Goal: Communication & Community: Answer question/provide support

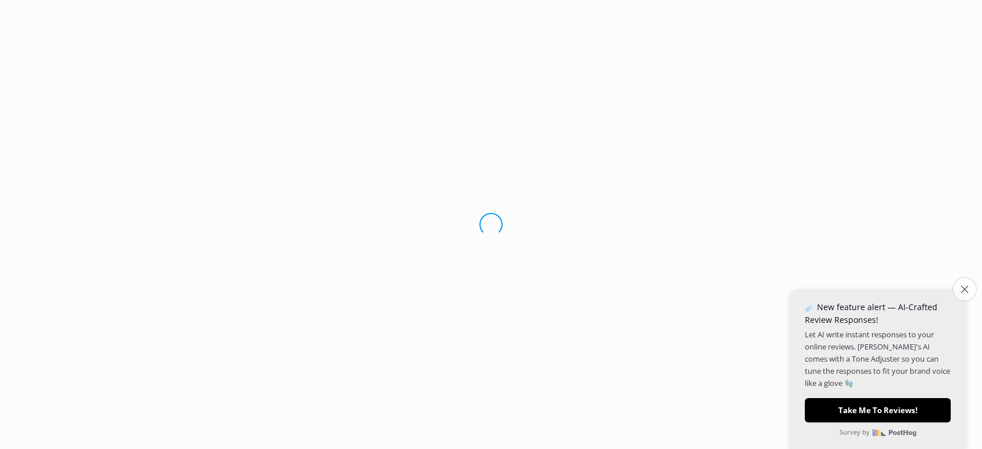
click at [964, 287] on icon "Close survey" at bounding box center [965, 289] width 8 height 8
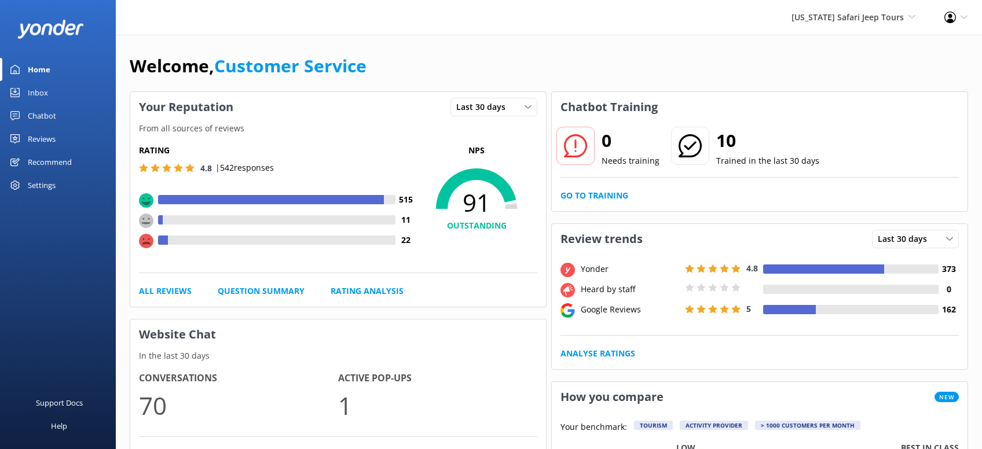
click at [50, 138] on div "Reviews" at bounding box center [42, 138] width 28 height 23
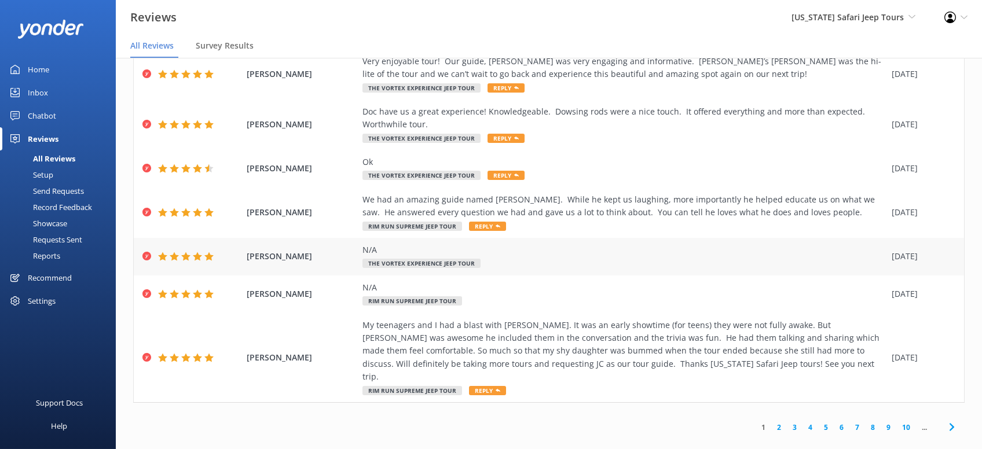
scroll to position [23, 0]
click at [778, 422] on link "2" at bounding box center [779, 427] width 16 height 11
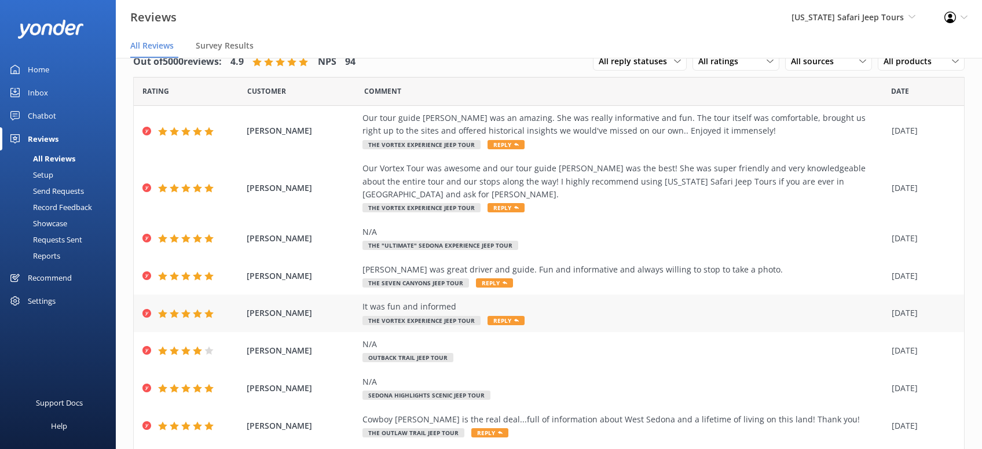
scroll to position [144, 0]
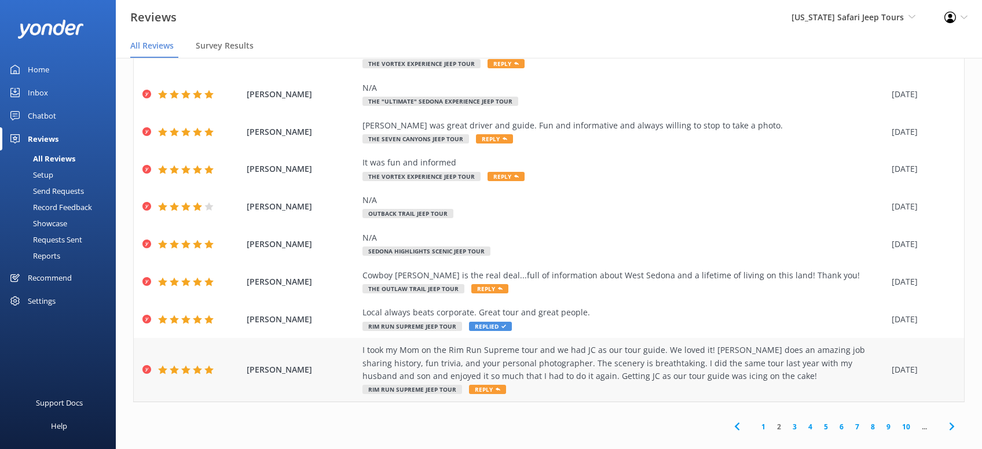
click at [486, 385] on span "Reply" at bounding box center [487, 389] width 37 height 9
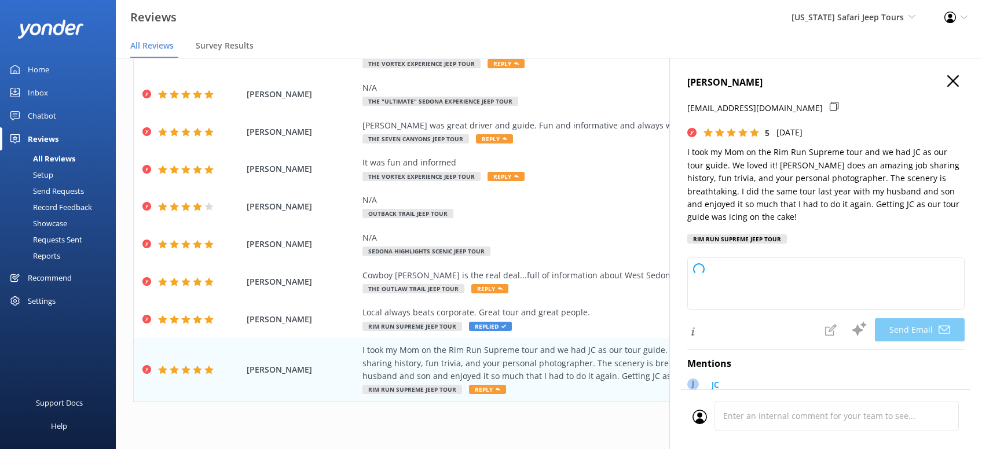
type textarea "[PERSON_NAME], we’re so glad you came back for another Rim Run Supreme adventur…"
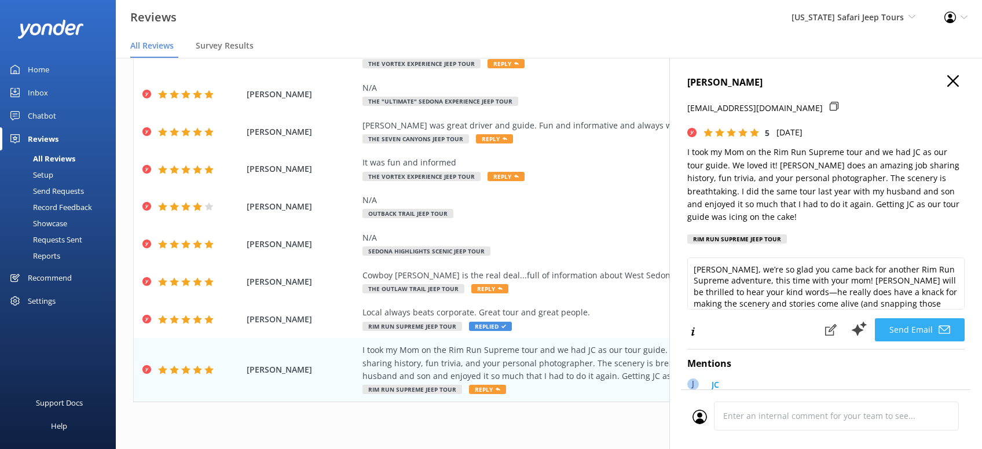
click at [918, 321] on button "Send Email" at bounding box center [920, 329] width 90 height 23
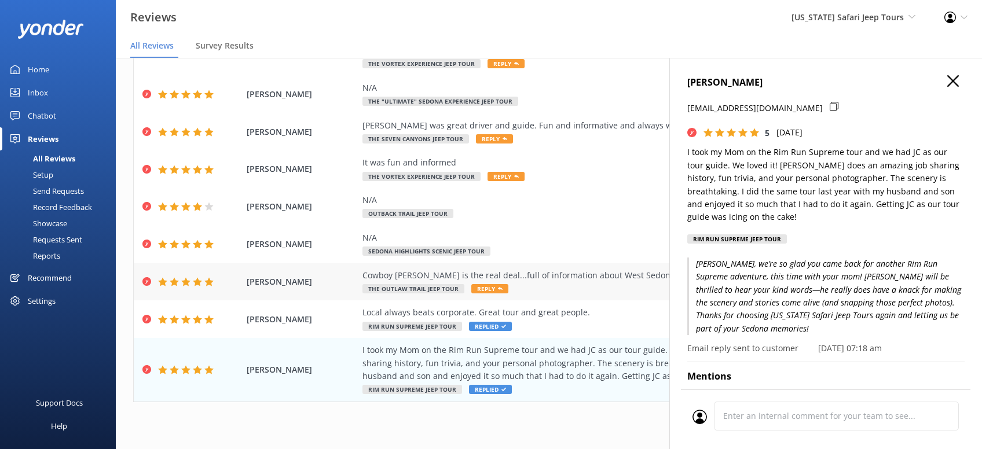
click at [498, 287] on use at bounding box center [500, 288] width 5 height 3
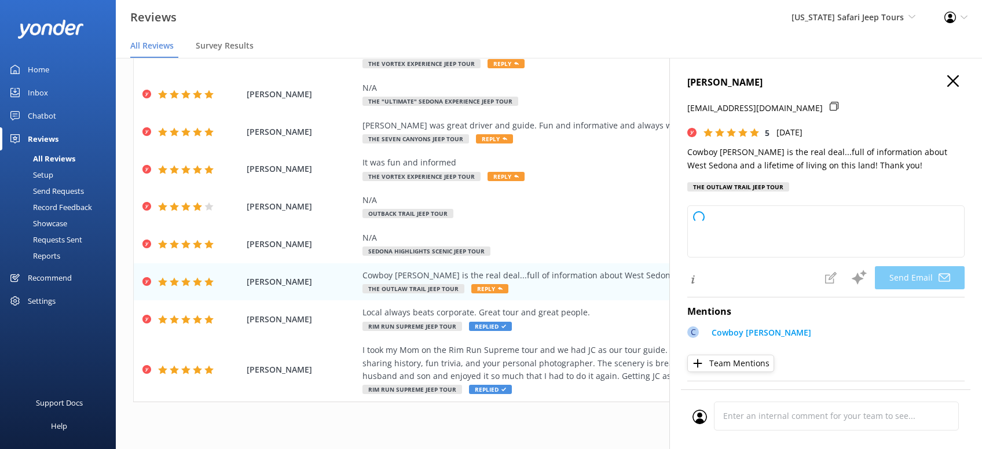
type textarea "Thanks so much, [PERSON_NAME]! Cowboy [PERSON_NAME] really is a one-of-a-kind g…"
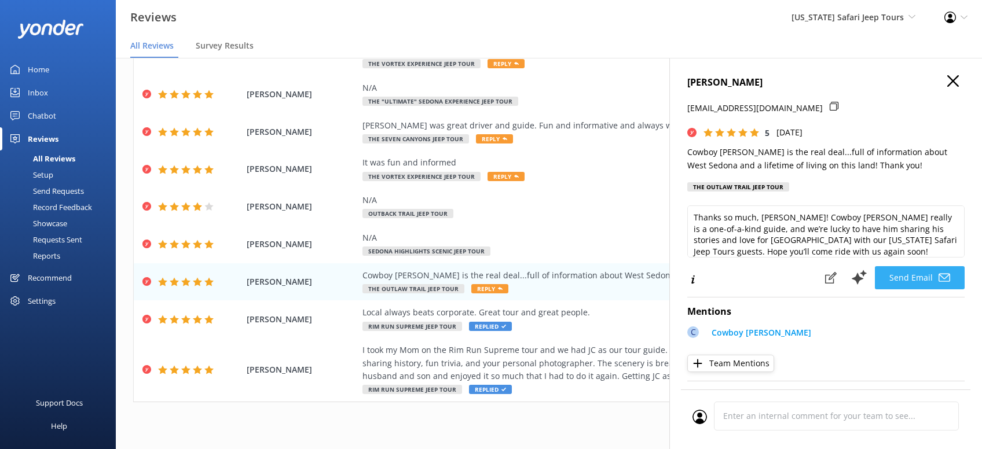
click at [922, 276] on button "Send Email" at bounding box center [920, 277] width 90 height 23
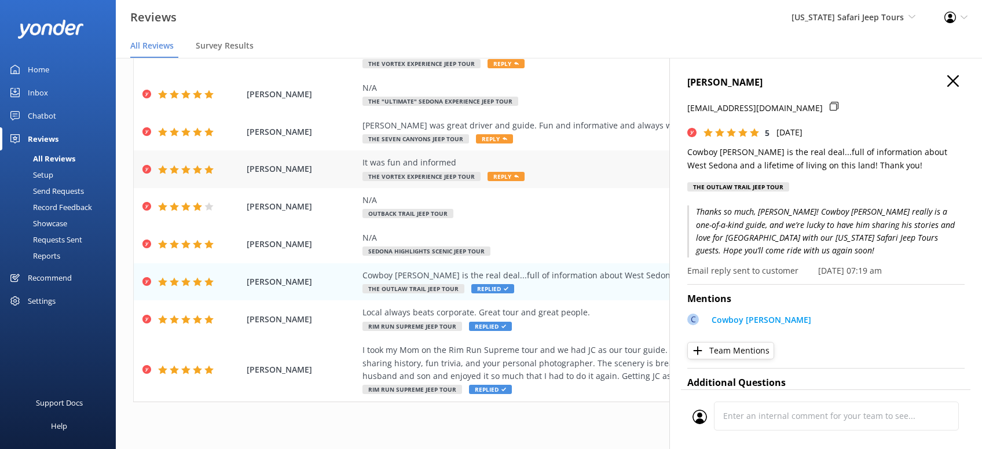
click at [493, 172] on span "Reply" at bounding box center [506, 176] width 37 height 9
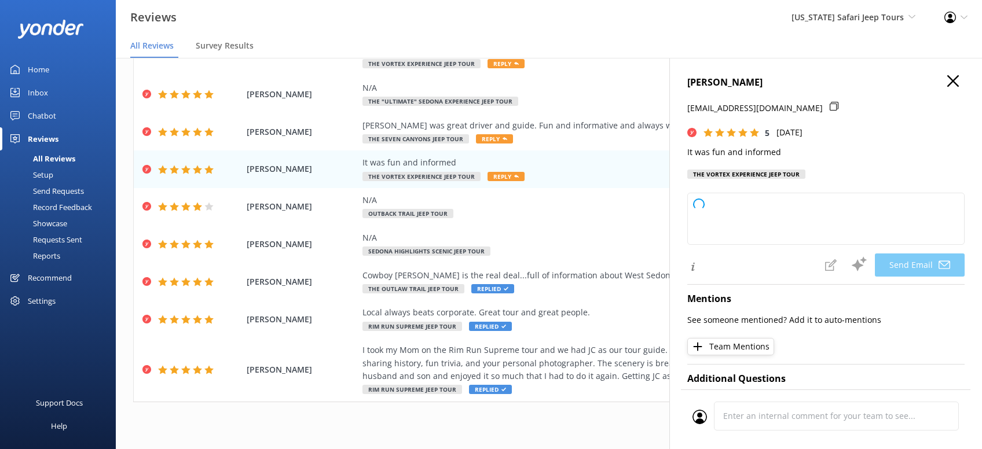
type textarea "Thanks so much, [PERSON_NAME]! We’re glad you had a fun and informative time wi…"
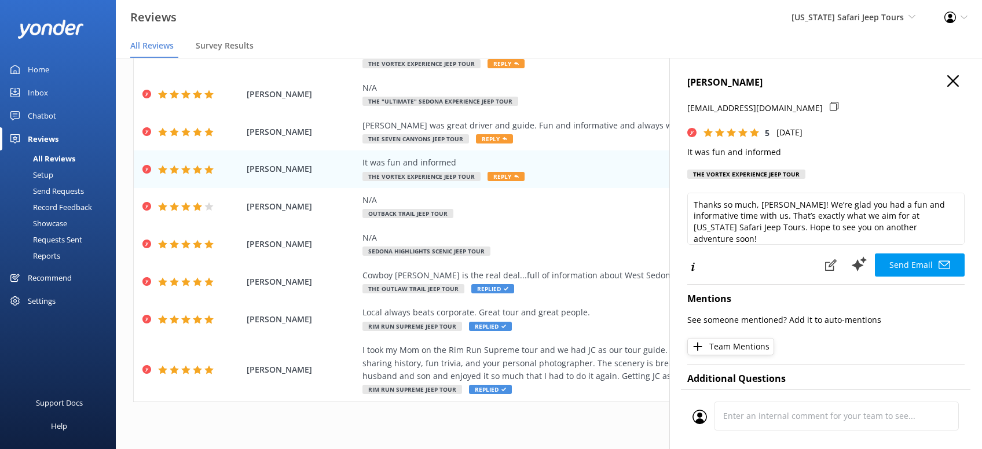
click at [924, 263] on button "Send Email" at bounding box center [920, 265] width 90 height 23
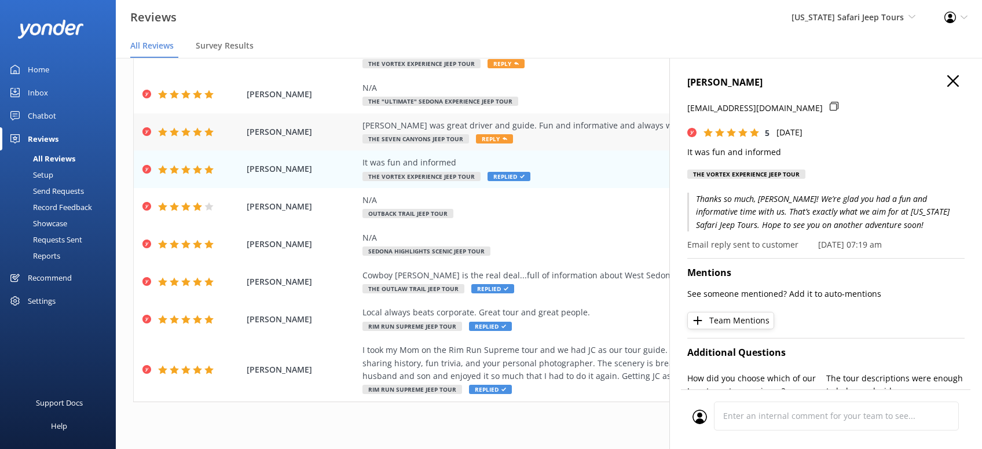
click at [491, 134] on span "Reply" at bounding box center [494, 138] width 37 height 9
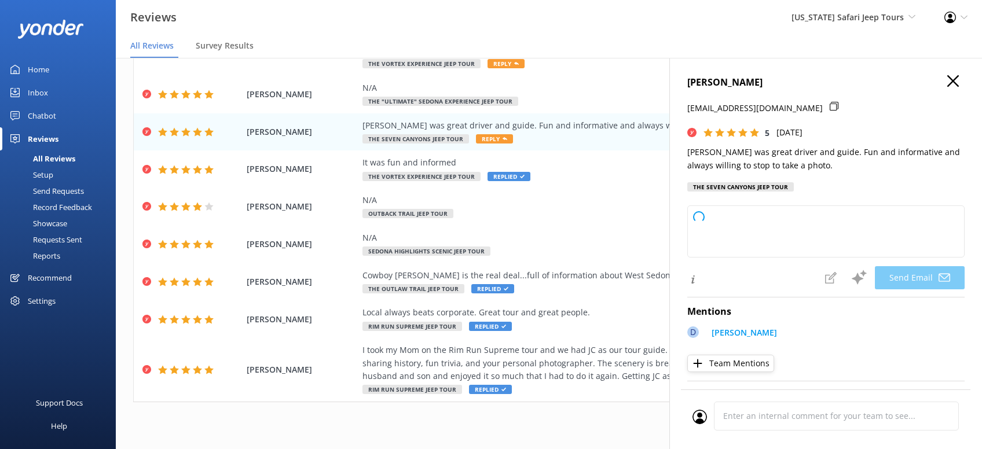
type textarea "Thanks so much, [PERSON_NAME]! We’re glad you had a great time with [PERSON_NAM…"
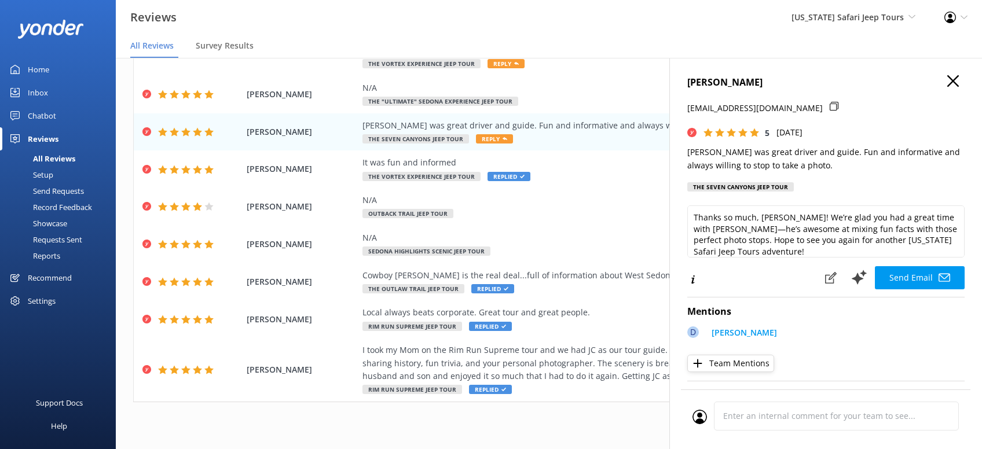
click at [921, 279] on button "Send Email" at bounding box center [920, 277] width 90 height 23
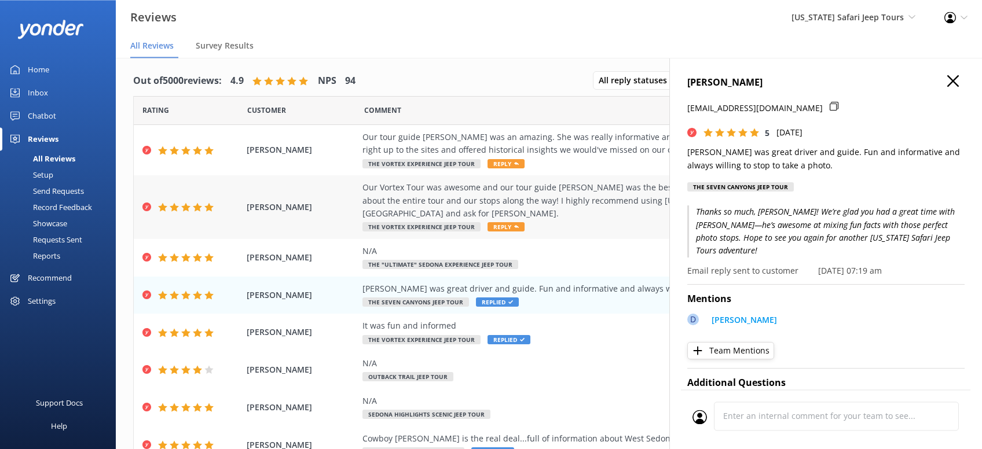
scroll to position [0, 0]
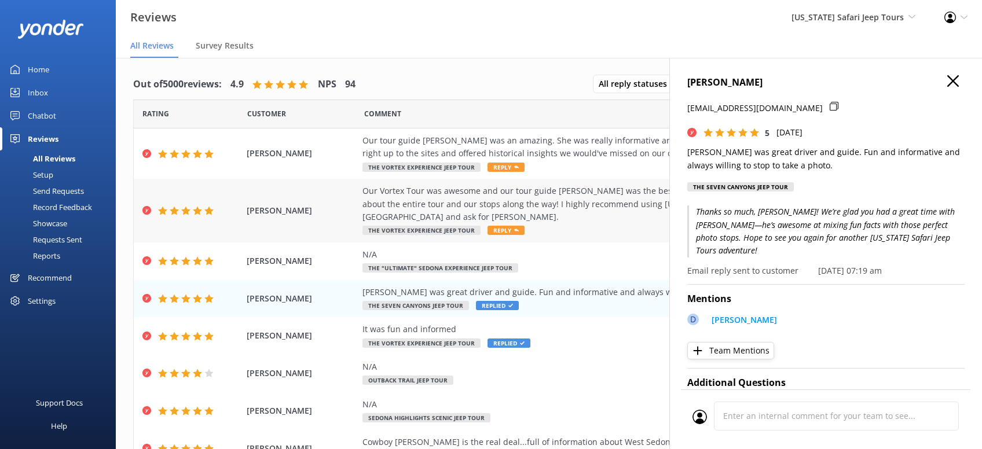
click at [505, 226] on span "Reply" at bounding box center [506, 230] width 37 height 9
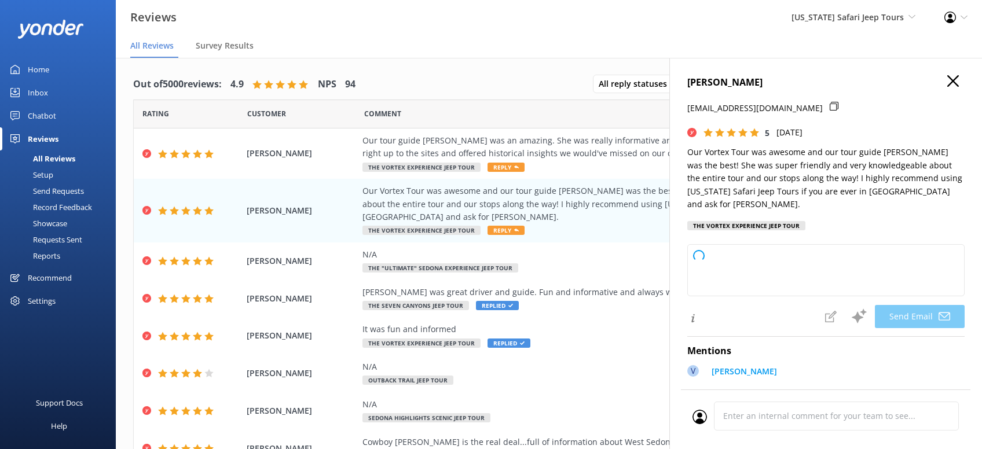
type textarea "Thanks so much, [PERSON_NAME]! We’re thrilled you had a great time on the Vorte…"
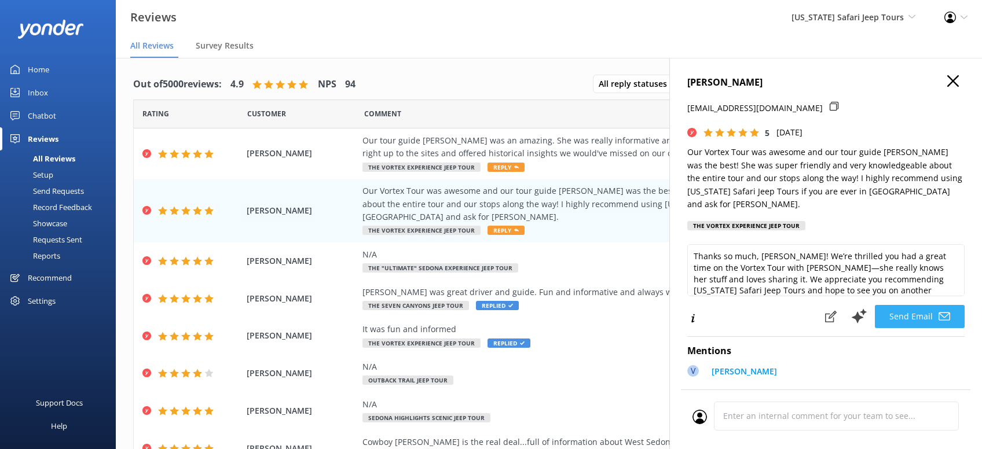
click at [916, 305] on button "Send Email" at bounding box center [920, 316] width 90 height 23
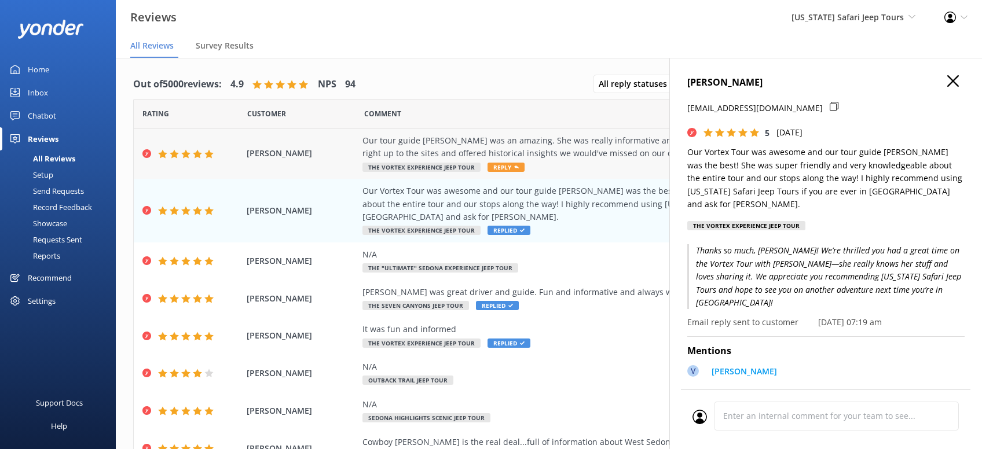
click at [503, 168] on span "Reply" at bounding box center [506, 167] width 37 height 9
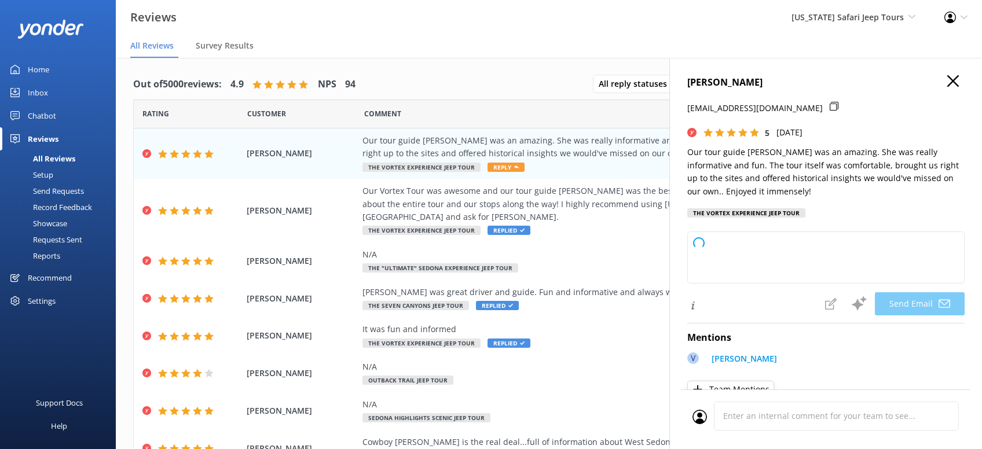
type textarea "Thanks so much, [PERSON_NAME]! We’re thrilled you had a great time with [PERSON…"
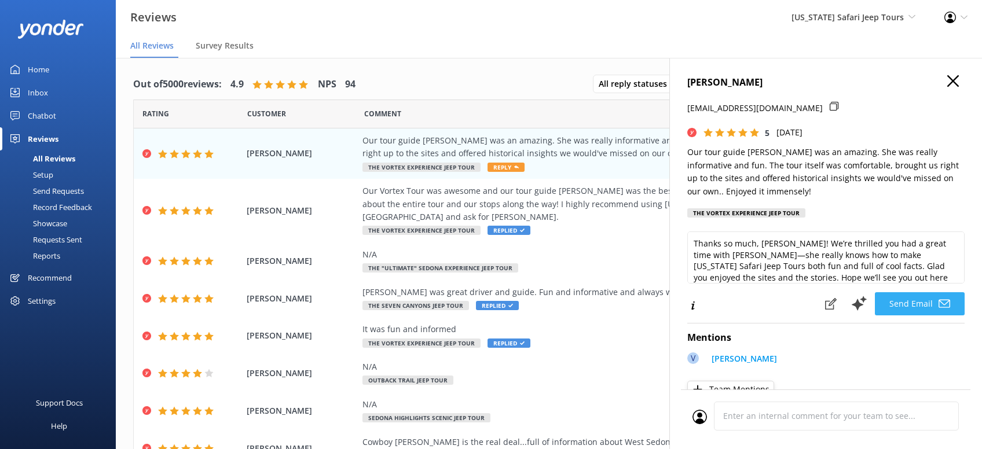
click at [920, 302] on button "Send Email" at bounding box center [920, 303] width 90 height 23
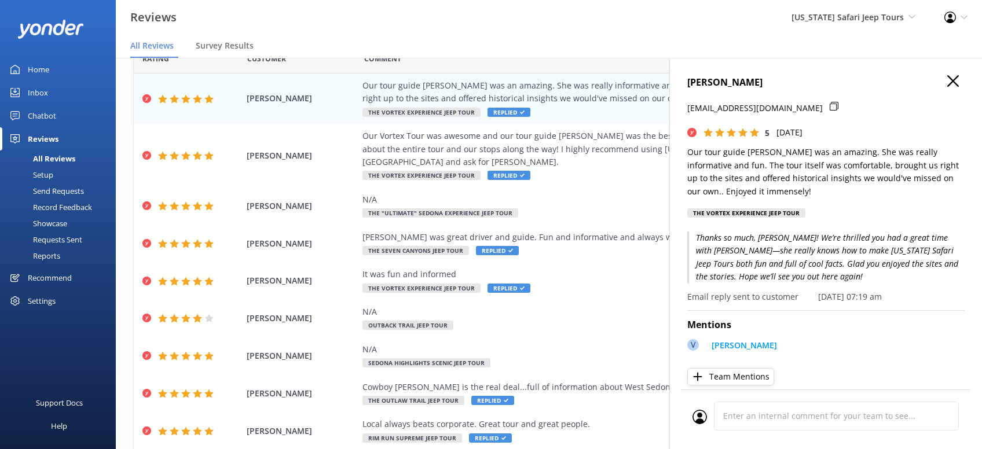
scroll to position [144, 0]
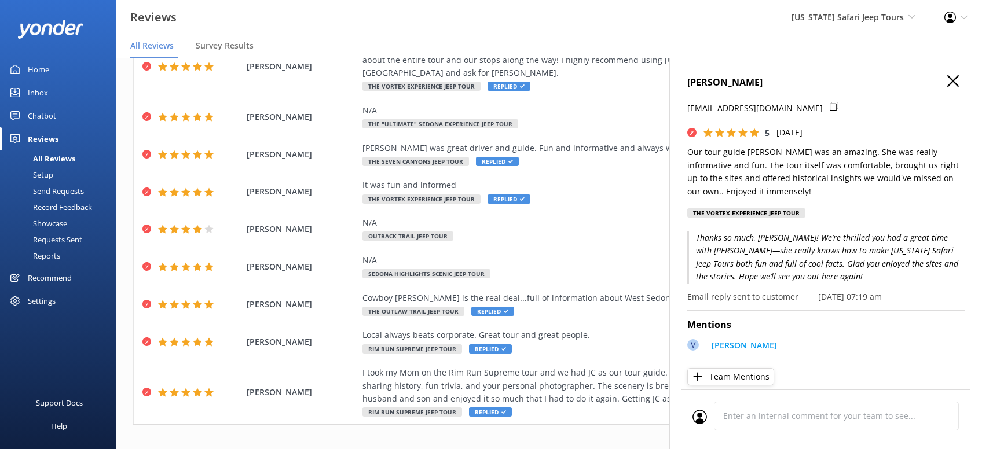
click at [951, 79] on use "button" at bounding box center [953, 81] width 12 height 12
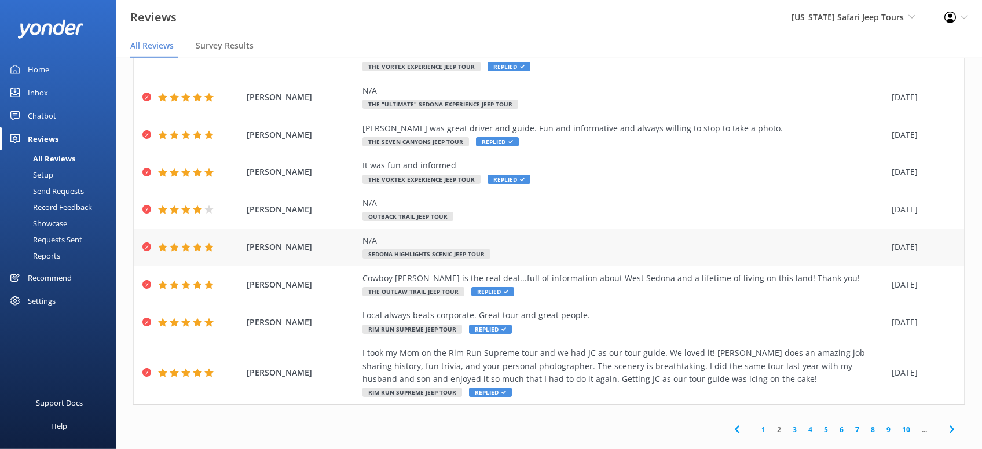
scroll to position [23, 0]
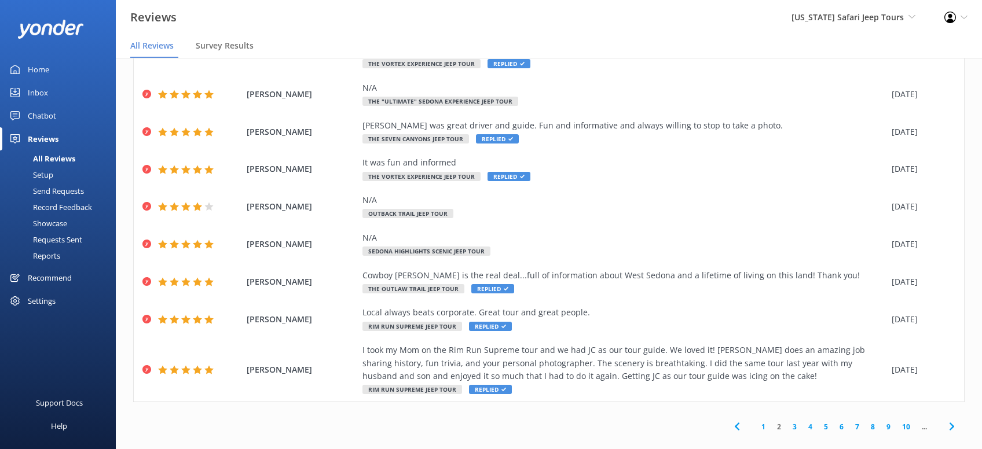
click at [761, 422] on link "1" at bounding box center [764, 427] width 16 height 11
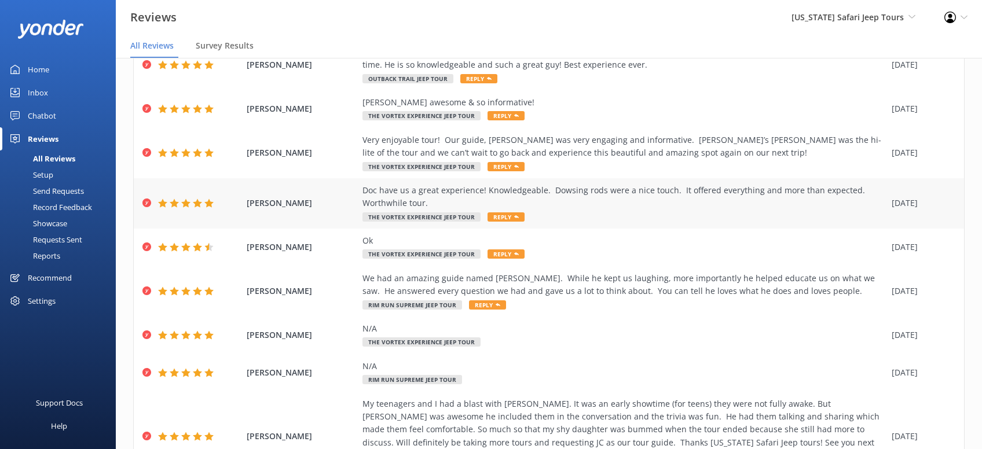
scroll to position [183, 0]
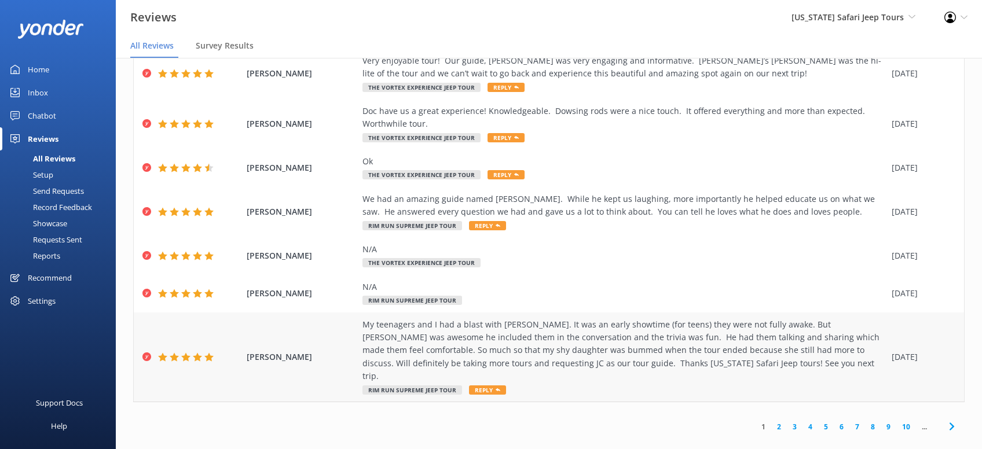
click at [483, 386] on span "Reply" at bounding box center [487, 390] width 37 height 9
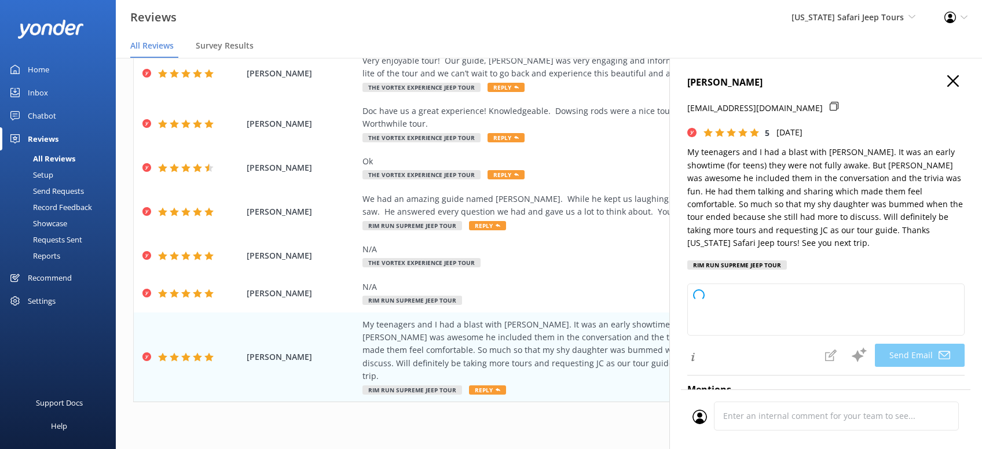
type textarea "[PERSON_NAME], we’re so glad you and your teens had a great time with JC! He’s …"
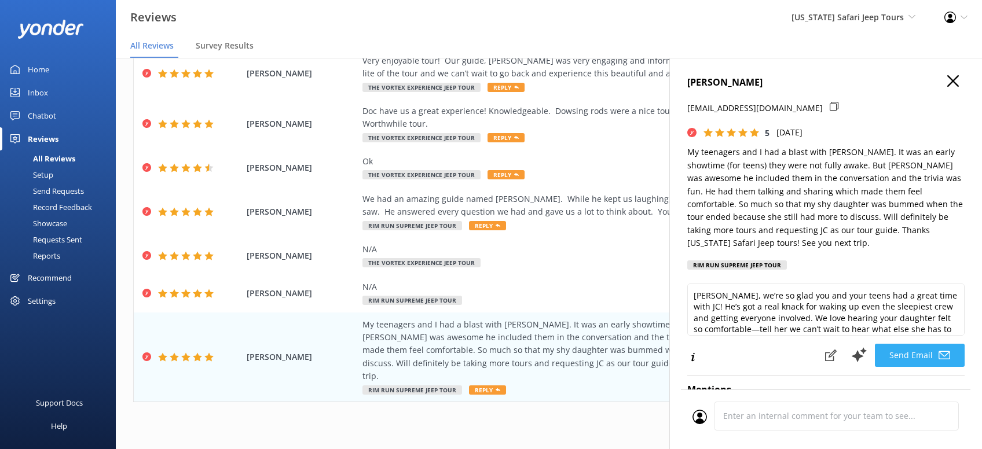
click at [923, 344] on button "Send Email" at bounding box center [920, 355] width 90 height 23
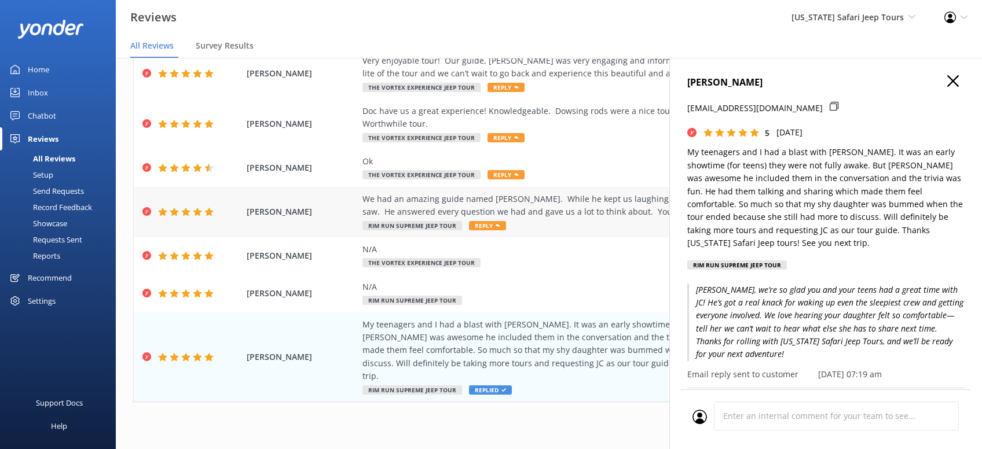
click at [490, 226] on span "Reply" at bounding box center [487, 225] width 37 height 9
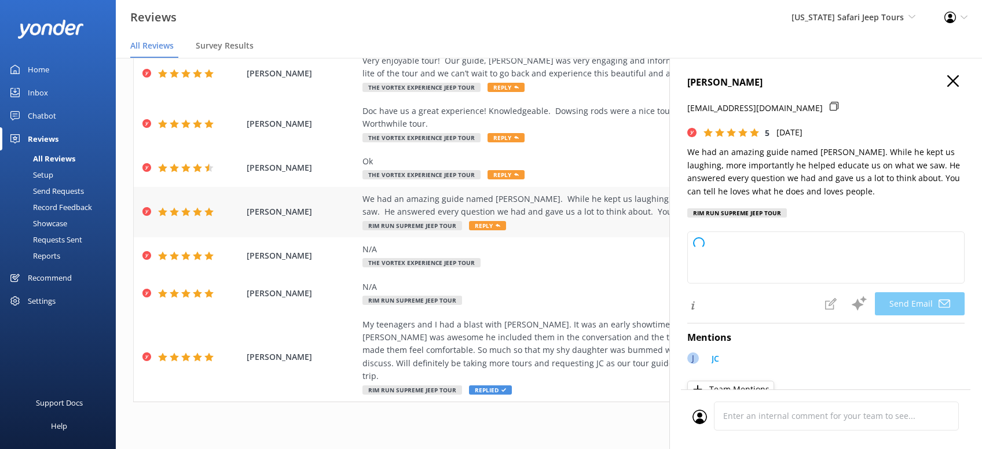
type textarea "Thanks so much for the awesome review, [PERSON_NAME]! We’re thrilled you had a …"
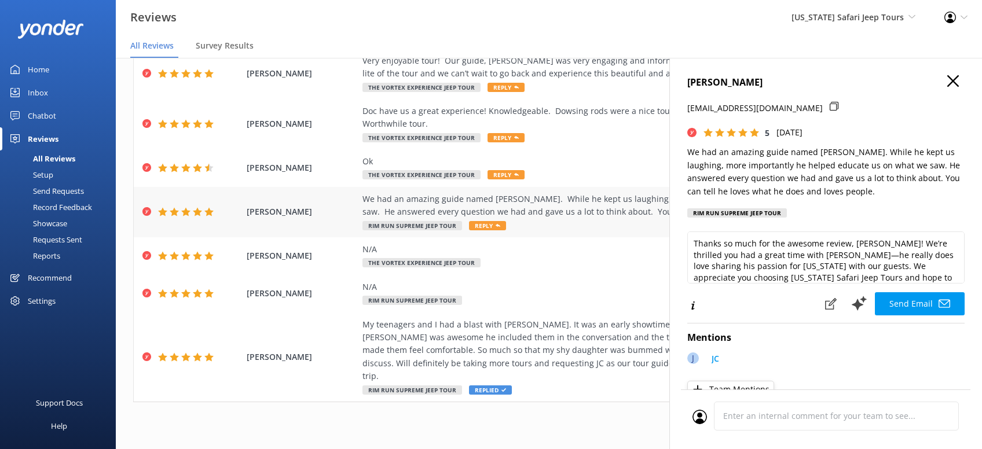
click at [486, 226] on span "Reply" at bounding box center [487, 225] width 37 height 9
click at [923, 309] on button "Send Email" at bounding box center [920, 303] width 90 height 23
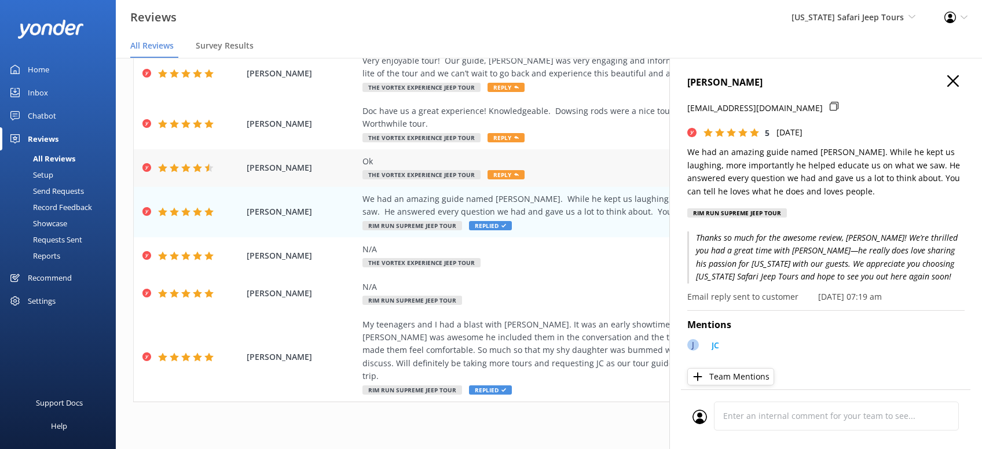
click at [510, 174] on span "Reply" at bounding box center [506, 174] width 37 height 9
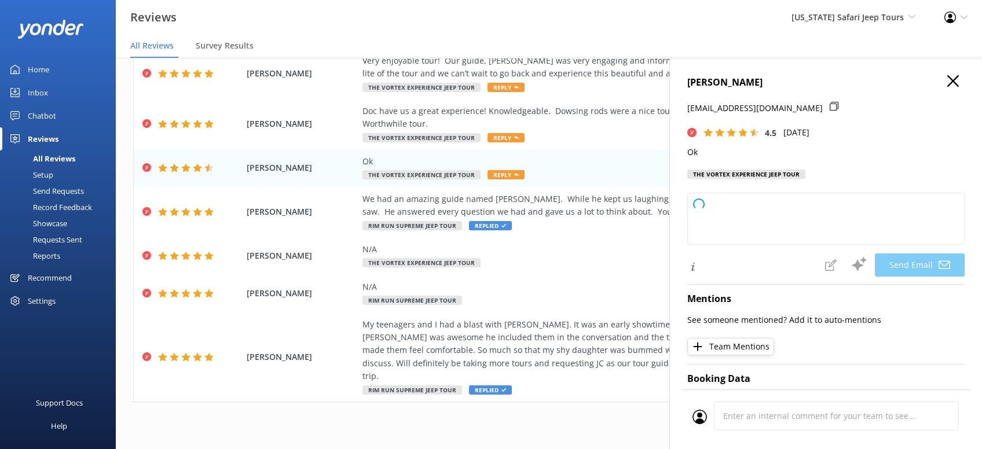
type textarea "Thanks for the rating, [PERSON_NAME]! If you have any thoughts or suggestions o…"
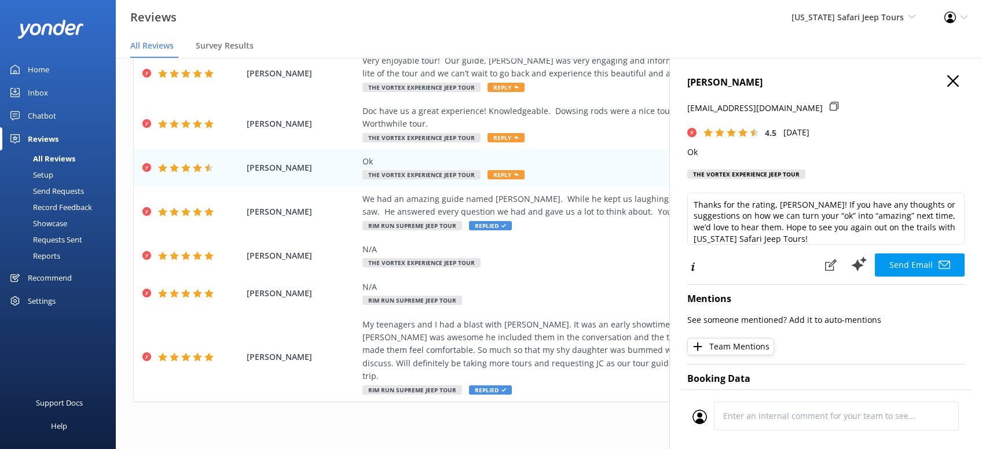
click at [921, 262] on button "Send Email" at bounding box center [920, 265] width 90 height 23
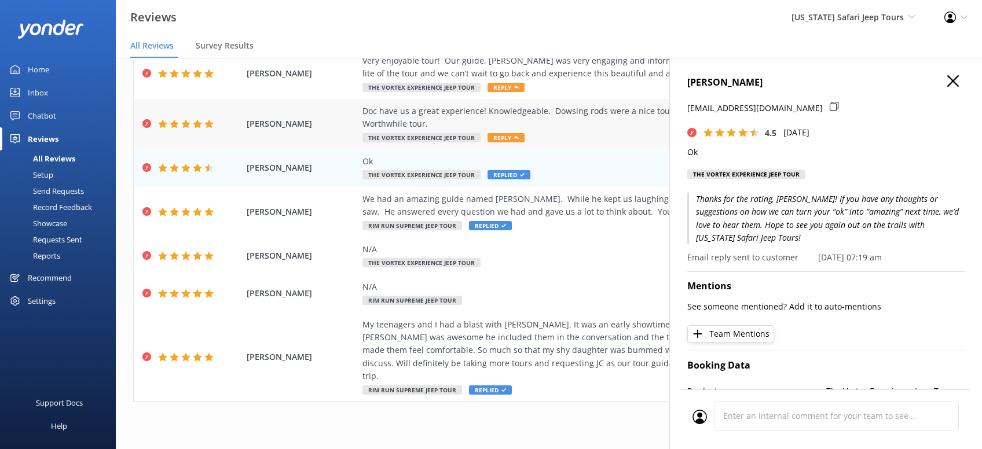
click at [502, 136] on span "Reply" at bounding box center [506, 137] width 37 height 9
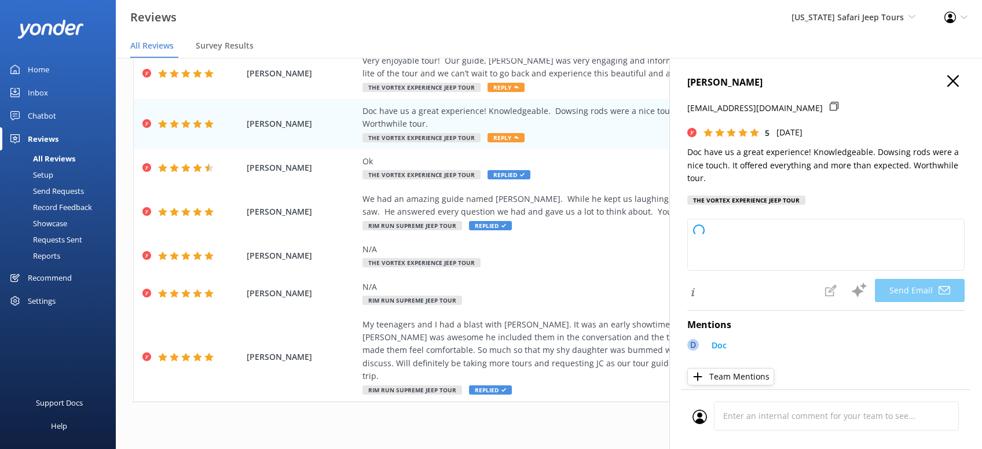
type textarea "Thanks so much, [PERSON_NAME]! We’re glad you enjoyed your tour with [PERSON_NA…"
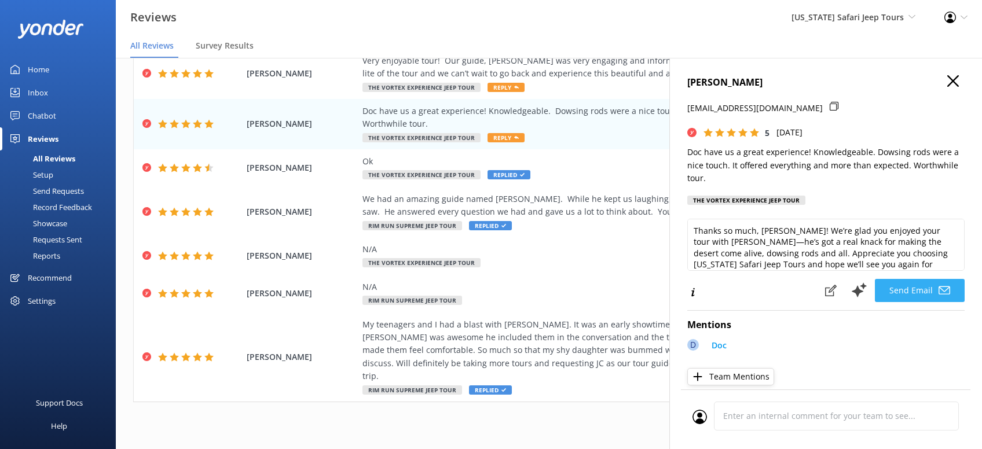
click at [927, 291] on button "Send Email" at bounding box center [920, 290] width 90 height 23
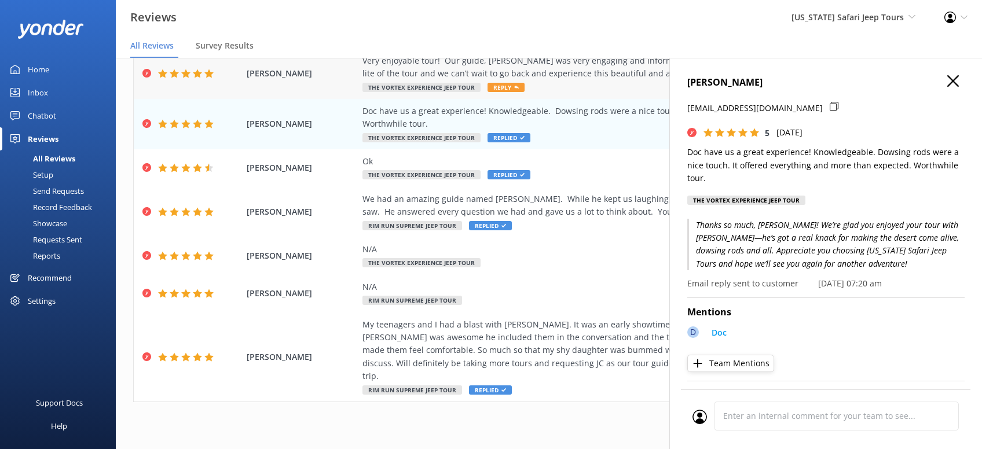
click at [495, 87] on span "Reply" at bounding box center [506, 87] width 37 height 9
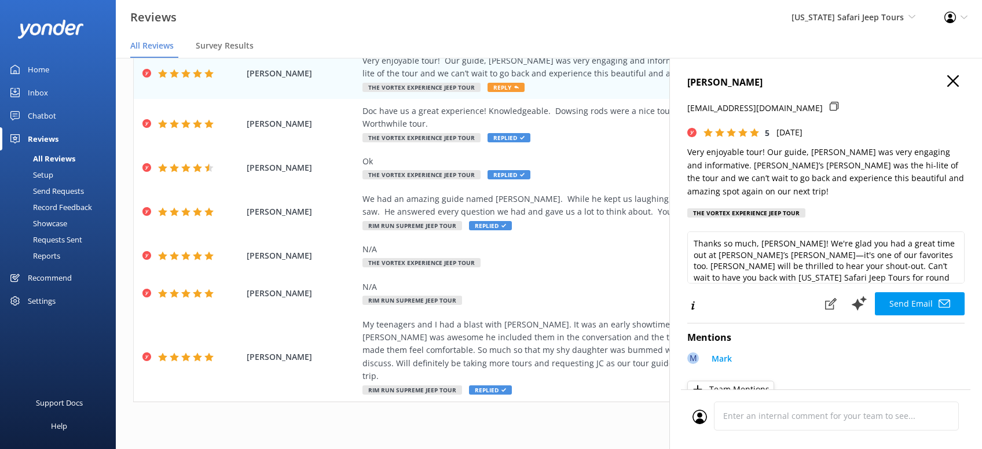
type textarea "Thanks so much, [PERSON_NAME]! We're glad you had a great time out at [PERSON_N…"
click at [915, 292] on button "Send Email" at bounding box center [920, 303] width 90 height 23
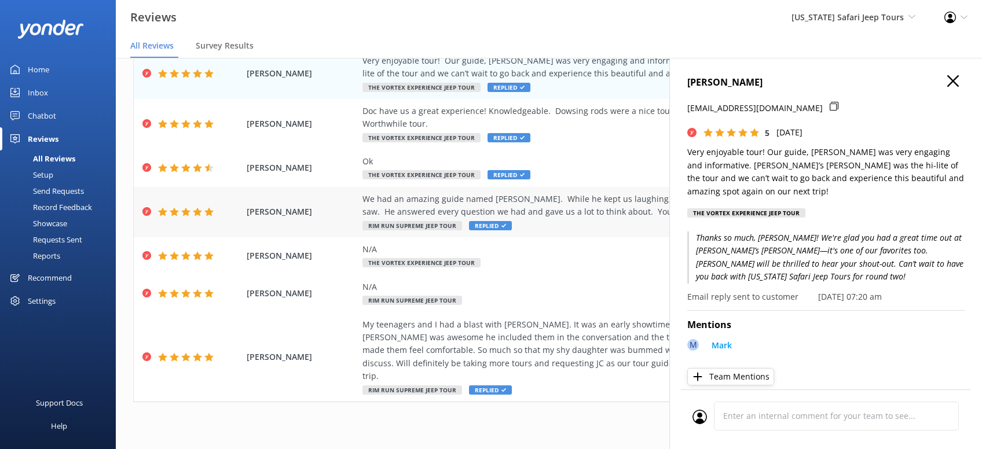
scroll to position [0, 0]
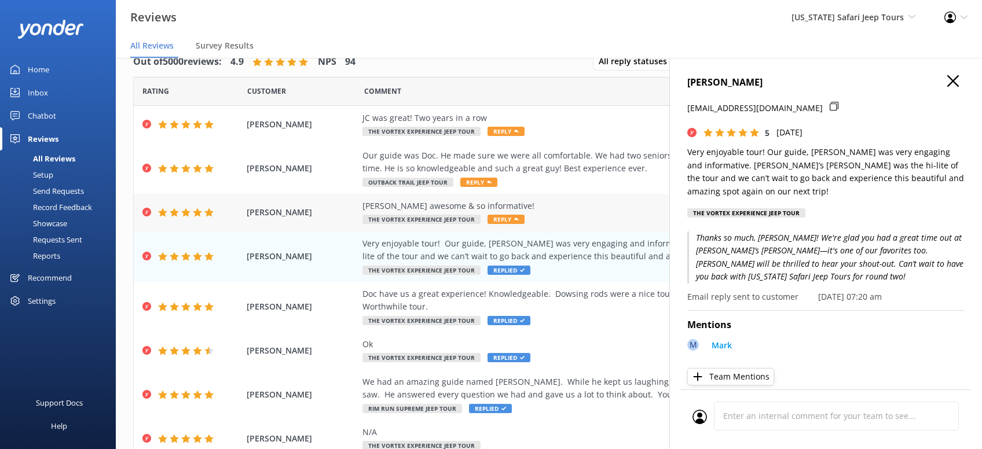
click at [503, 219] on span "Reply" at bounding box center [506, 219] width 37 height 9
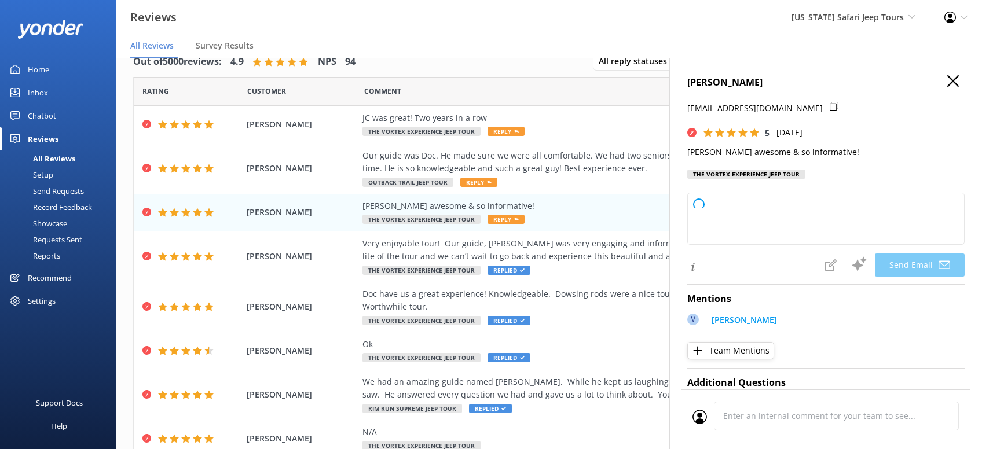
type textarea "Thanks so much, [PERSON_NAME]! We’re lucky to have [PERSON_NAME] on the [US_STA…"
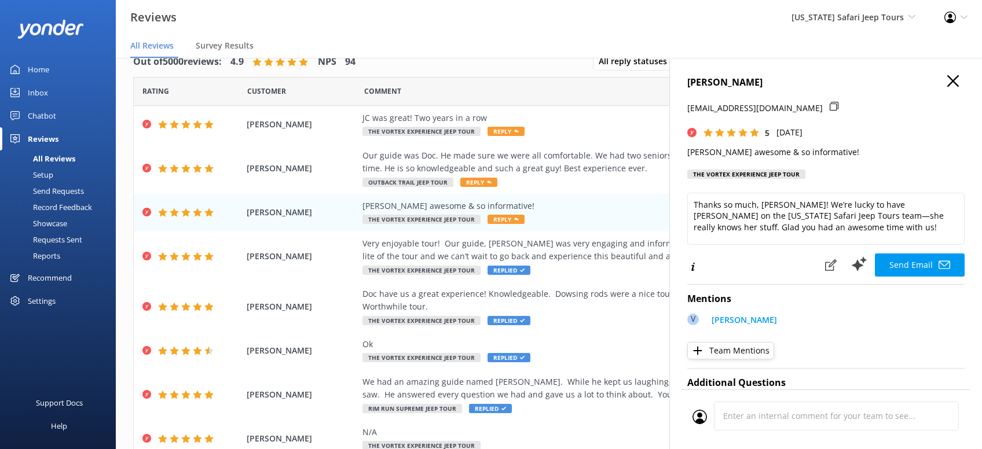
click at [921, 263] on button "Send Email" at bounding box center [920, 265] width 90 height 23
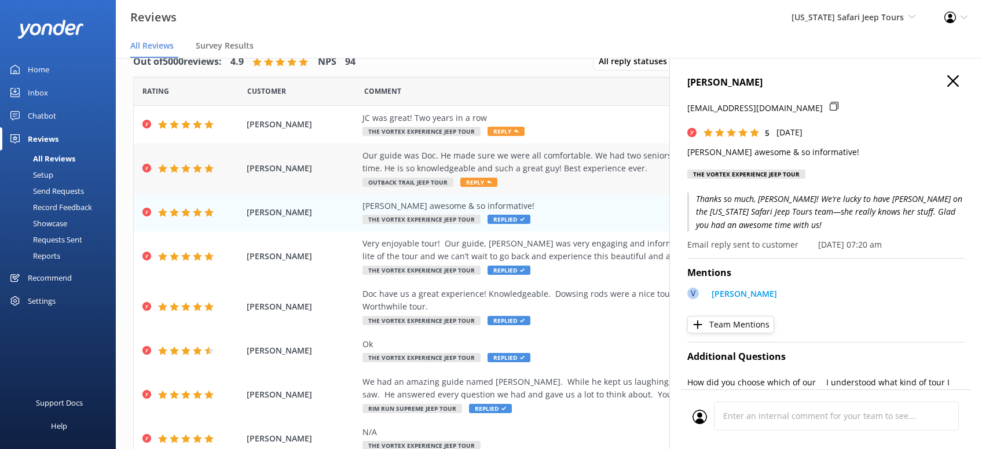
click at [479, 180] on span "Reply" at bounding box center [478, 182] width 37 height 9
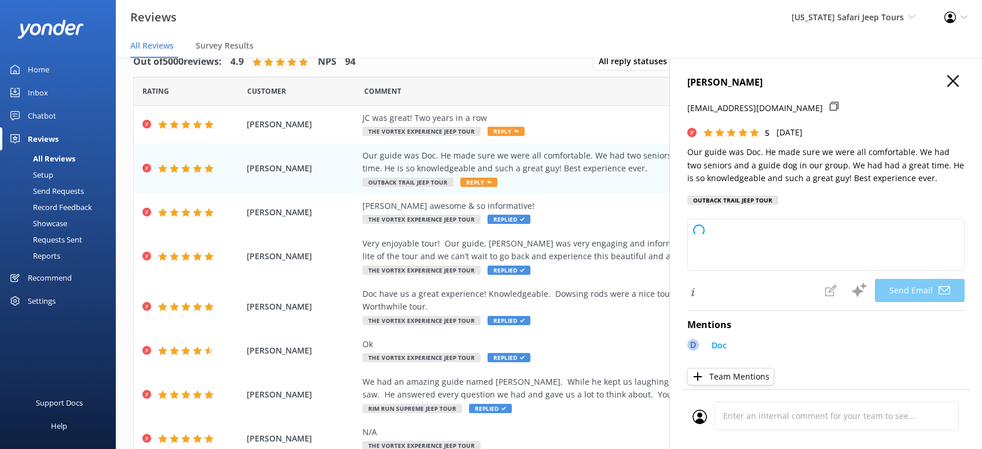
type textarea "Thanks so much, [PERSON_NAME]! We’re thrilled you and your group had a great ti…"
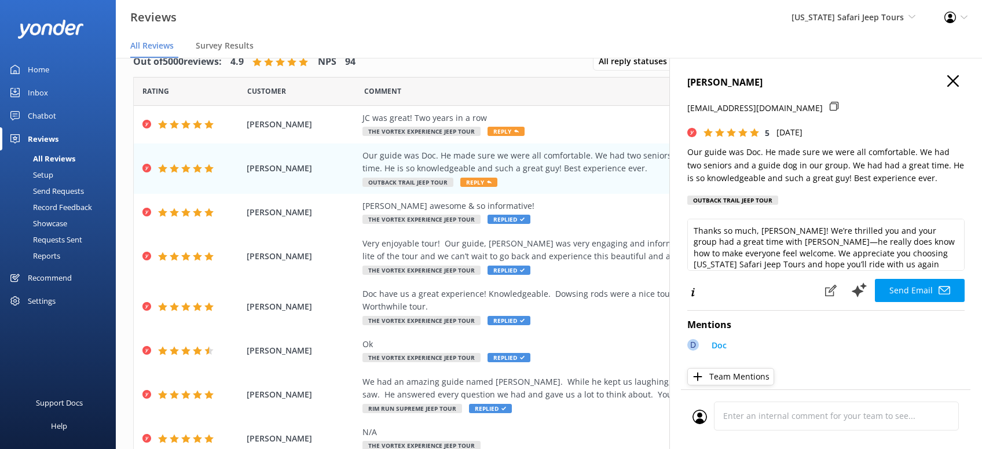
click at [919, 291] on button "Send Email" at bounding box center [920, 290] width 90 height 23
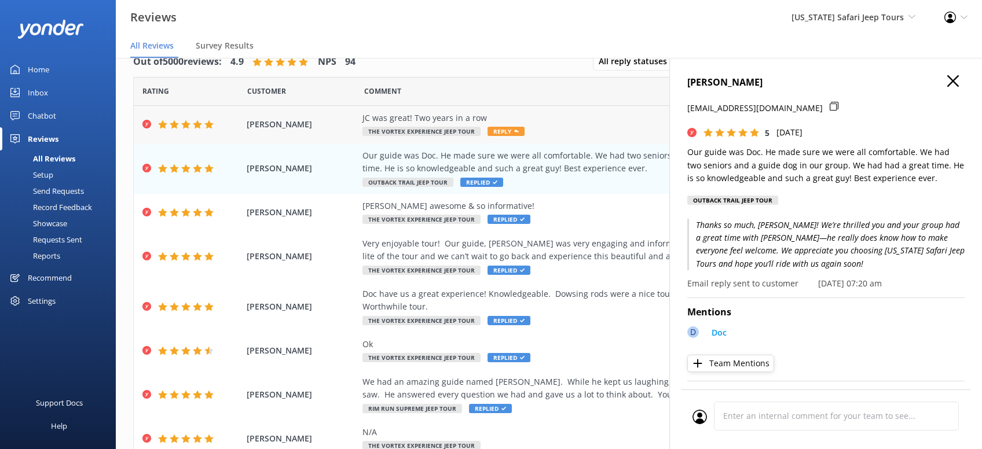
click at [504, 133] on span "Reply" at bounding box center [506, 131] width 37 height 9
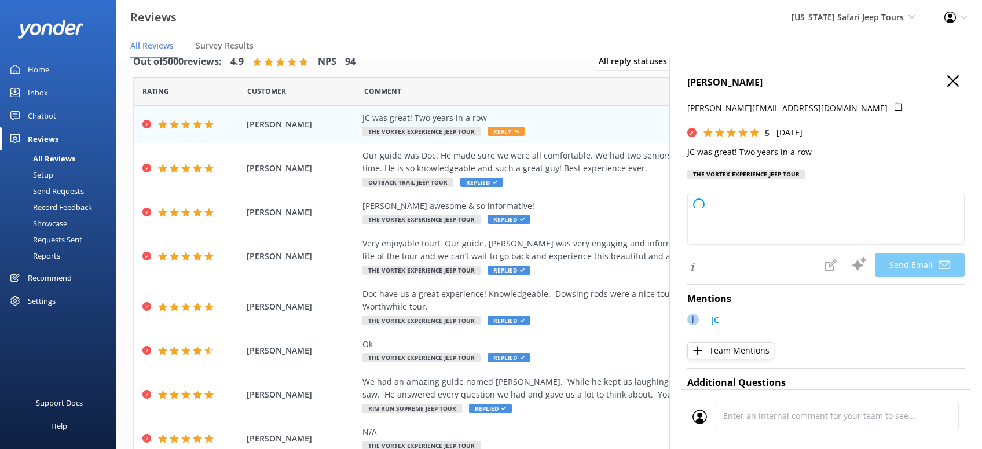
type textarea "Thanks so much, [PERSON_NAME]! We love hearing that [PERSON_NAME] made your [US…"
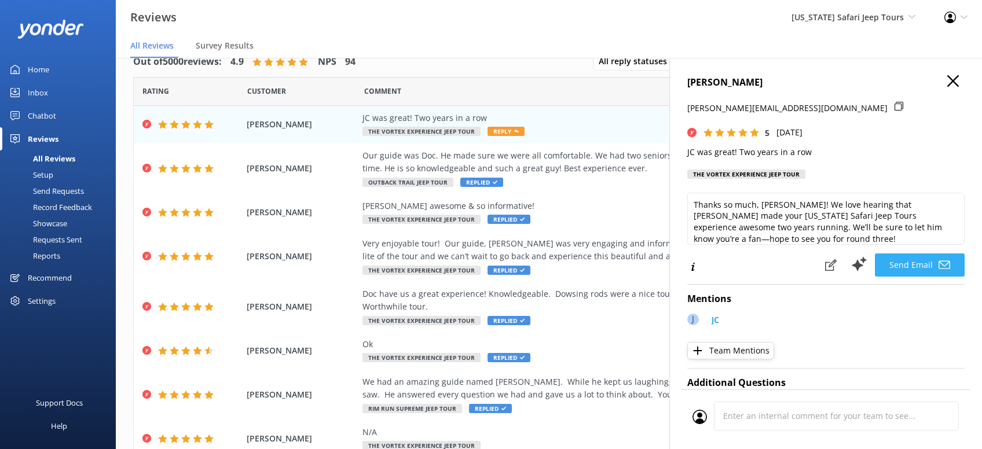
click at [924, 265] on button "Send Email" at bounding box center [920, 265] width 90 height 23
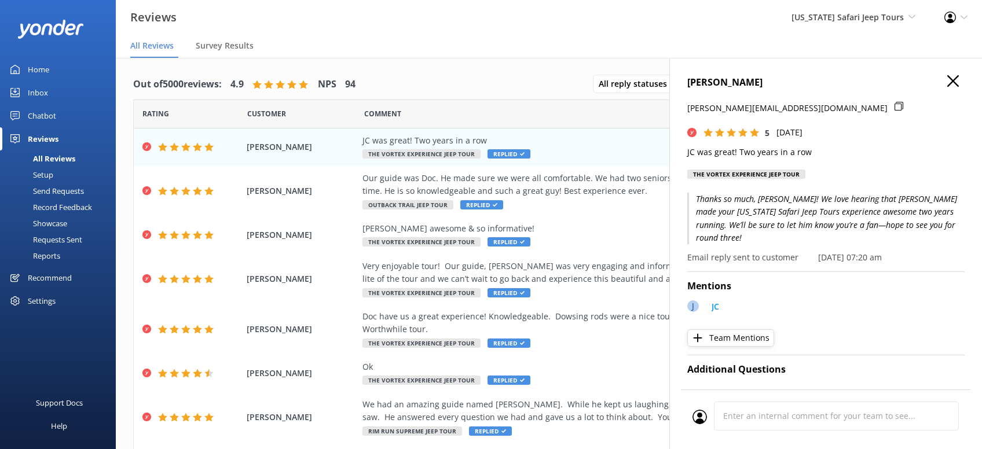
click at [950, 78] on use "button" at bounding box center [953, 81] width 12 height 12
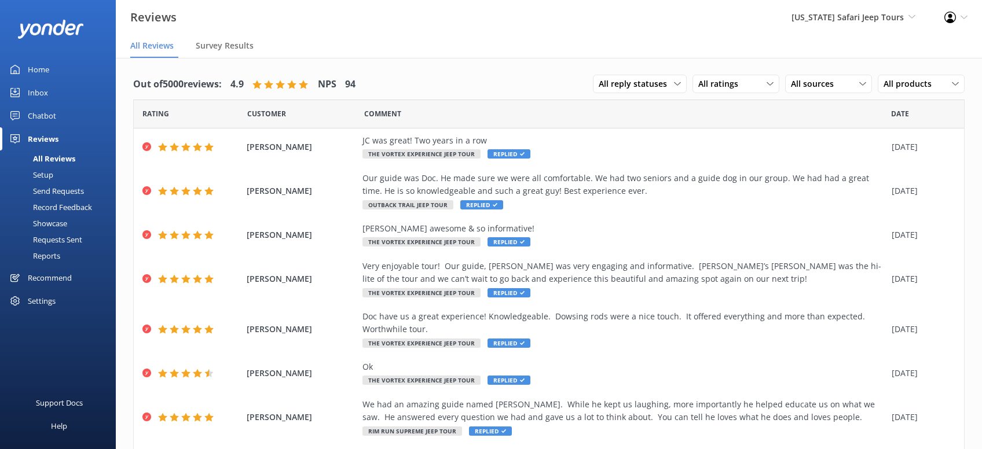
click at [46, 65] on div "Home" at bounding box center [38, 69] width 21 height 23
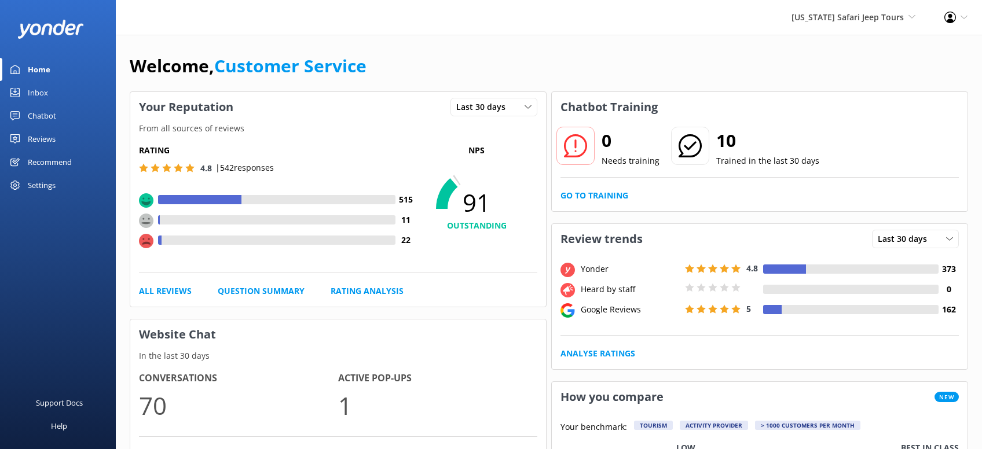
click at [42, 91] on div "Inbox" at bounding box center [38, 92] width 20 height 23
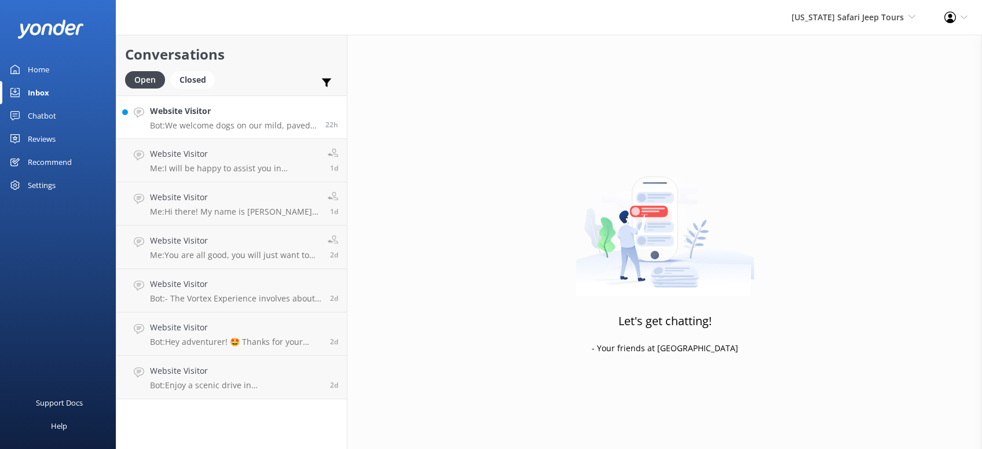
click at [236, 112] on h4 "Website Visitor" at bounding box center [233, 111] width 167 height 13
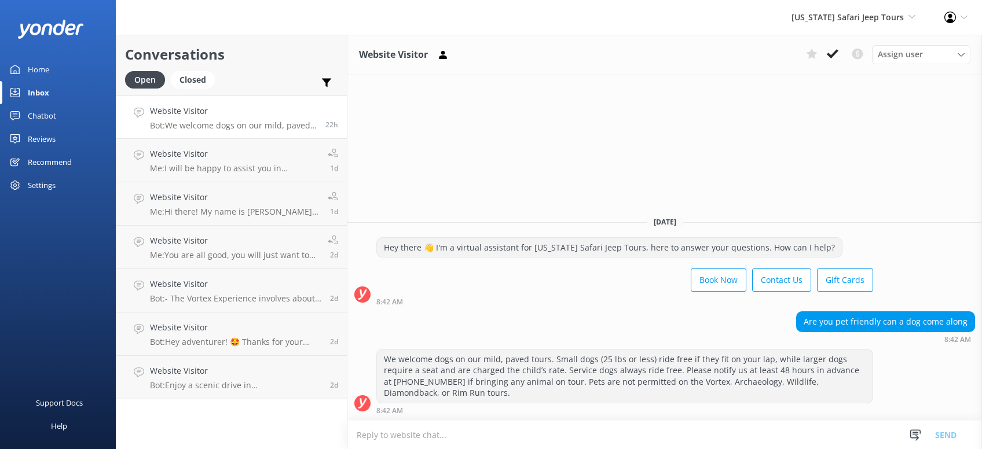
click at [471, 438] on textarea at bounding box center [664, 435] width 635 height 28
type textarea "W"
click at [393, 436] on textarea "Hi there, what tour are you interested in going on with your dog? I will be hap…" at bounding box center [664, 434] width 635 height 29
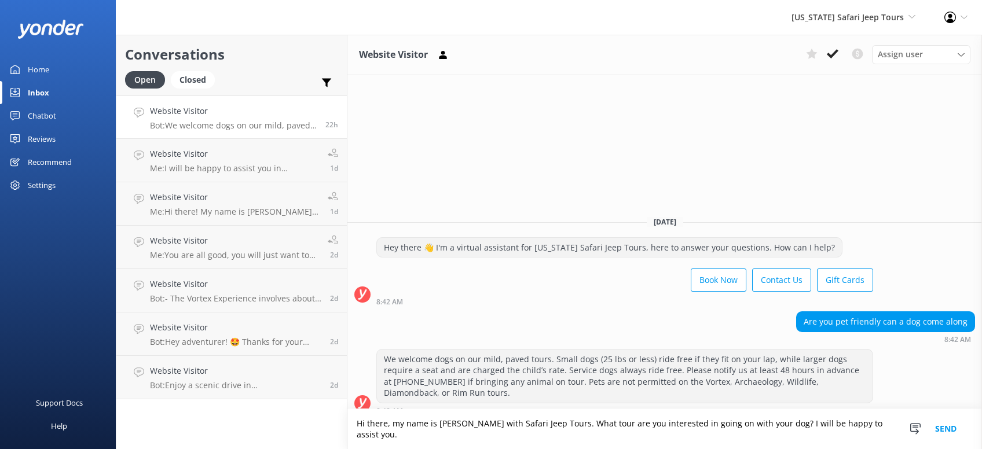
type textarea "Hi there, my name is [PERSON_NAME] with Safari Jeep Tours. What tour are you in…"
click at [943, 433] on button "Send" at bounding box center [945, 429] width 43 height 40
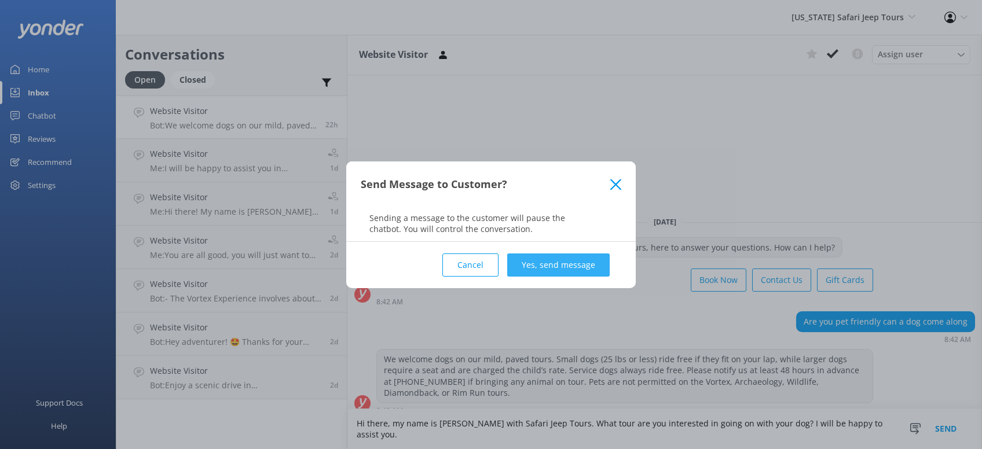
click at [567, 261] on button "Yes, send message" at bounding box center [558, 265] width 102 height 23
